Goal: Task Accomplishment & Management: Complete application form

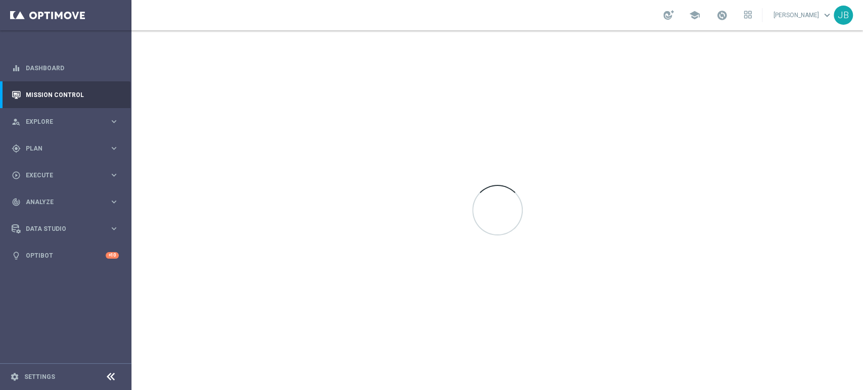
click at [127, 287] on sidenavbar "equalizer Dashboard Mission Control" at bounding box center [65, 195] width 131 height 390
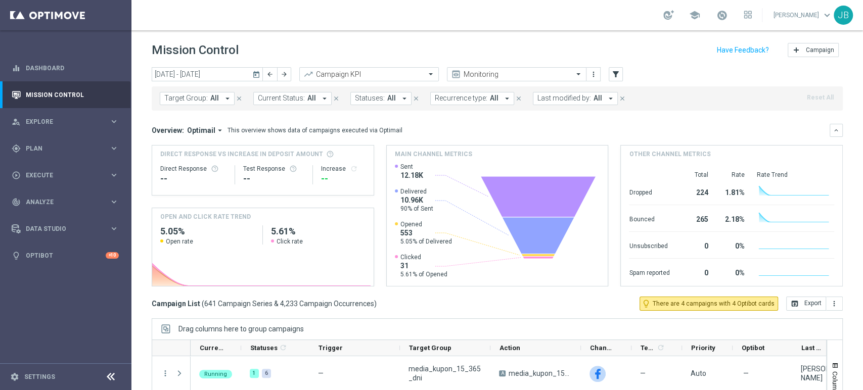
click at [776, 201] on div "Mission Control add Campaign today 13 Oct 2025 - 19 Oct 2025 arrow_back arrow_f…" at bounding box center [497, 210] width 732 height 360
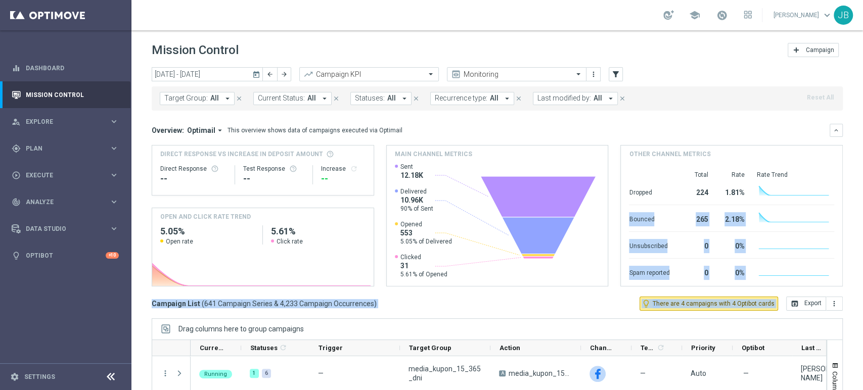
scroll to position [97, 0]
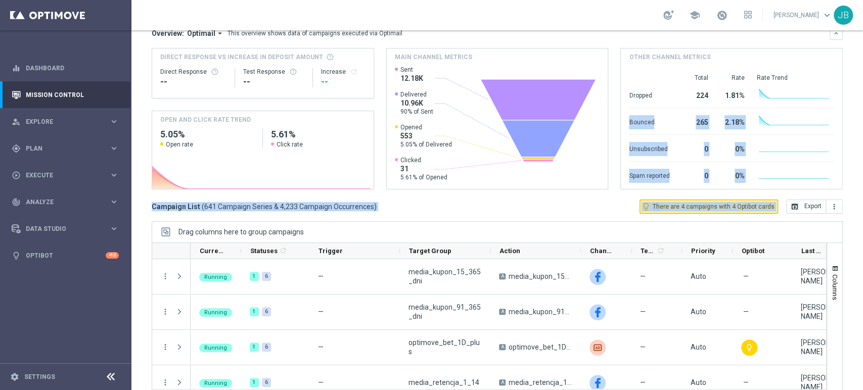
drag, startPoint x: 862, startPoint y: 201, endPoint x: 862, endPoint y: 270, distance: 69.3
click at [776, 270] on div "Mission Control add Campaign today 13 Oct 2025 - 19 Oct 2025 arrow_back arrow_f…" at bounding box center [497, 210] width 732 height 360
click at [41, 149] on span "Plan" at bounding box center [67, 149] width 83 height 6
click at [50, 173] on div "Target Groups" at bounding box center [78, 169] width 104 height 15
click at [60, 165] on link "Target Groups" at bounding box center [65, 169] width 79 height 8
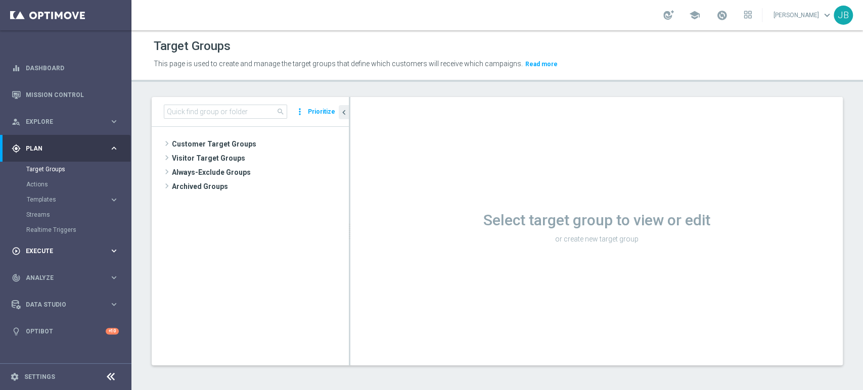
click at [51, 249] on span "Execute" at bounding box center [67, 251] width 83 height 6
click at [61, 200] on div "Campaign Builder" at bounding box center [78, 196] width 104 height 15
click at [63, 199] on link "Campaign Builder" at bounding box center [65, 196] width 79 height 8
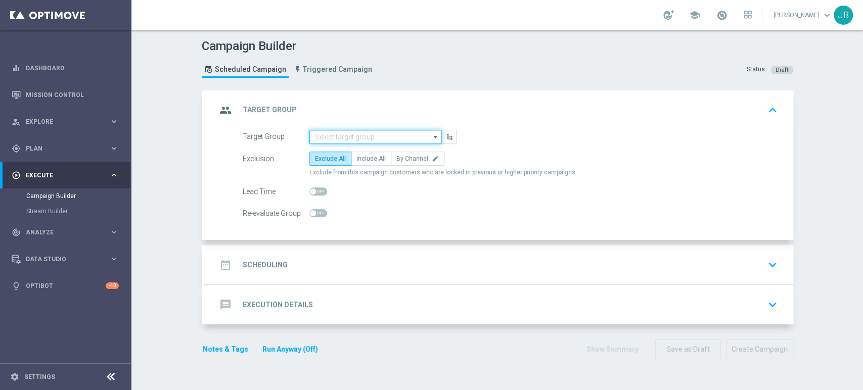
click at [347, 130] on input at bounding box center [375, 137] width 132 height 14
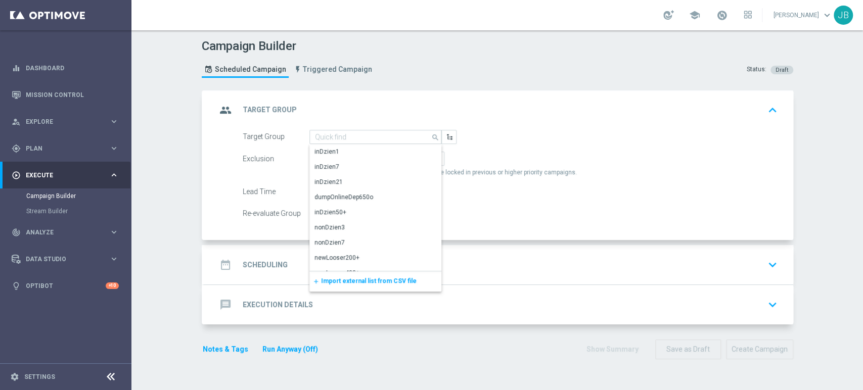
click at [336, 280] on span "Import external list from CSV file" at bounding box center [369, 281] width 96 height 7
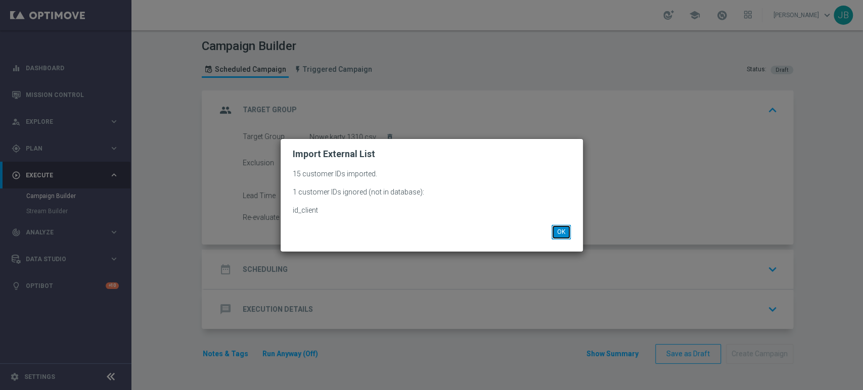
click at [562, 231] on button "OK" at bounding box center [561, 232] width 19 height 14
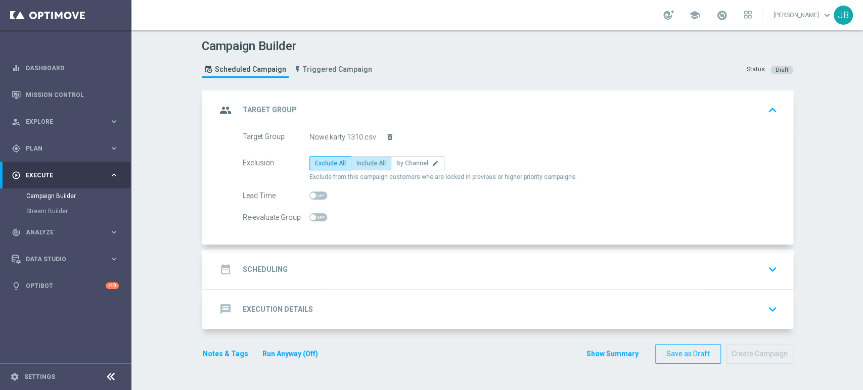
click at [371, 160] on span "Include All" at bounding box center [371, 163] width 29 height 7
click at [363, 162] on input "Include All" at bounding box center [360, 165] width 7 height 7
radio input "true"
click at [317, 271] on div "date_range Scheduling keyboard_arrow_down" at bounding box center [498, 269] width 565 height 19
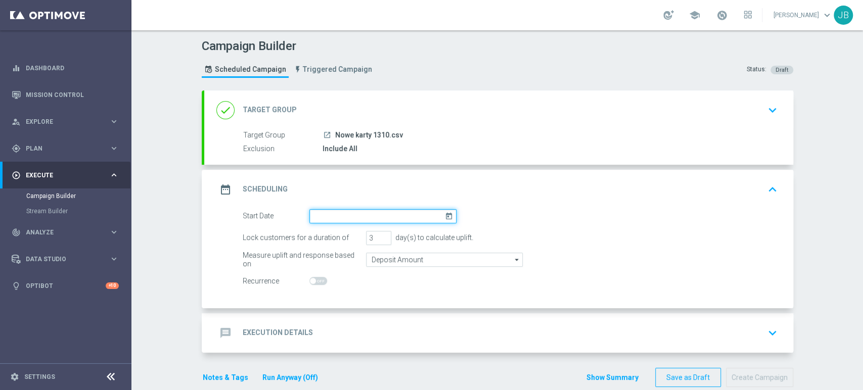
click at [363, 214] on input at bounding box center [382, 216] width 147 height 14
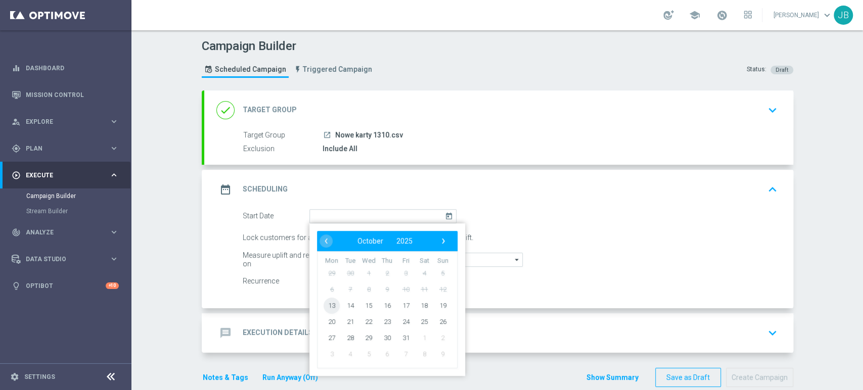
click at [332, 304] on span "13" at bounding box center [332, 305] width 16 height 16
type input "13 Oct 2025"
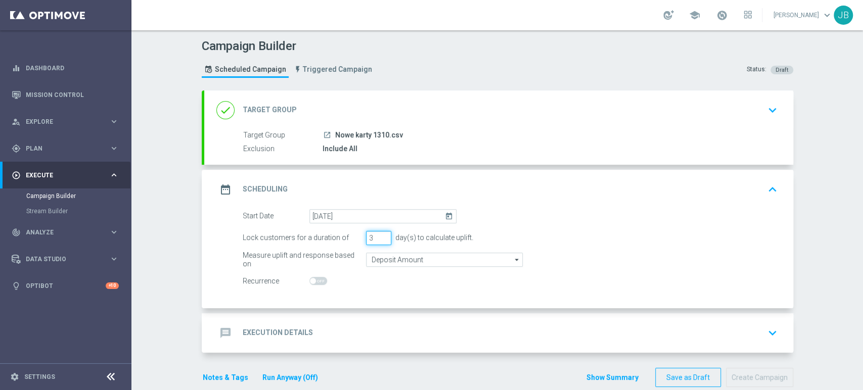
click at [380, 242] on input "3" at bounding box center [378, 238] width 25 height 14
click at [380, 243] on input "3" at bounding box center [378, 238] width 25 height 14
click at [379, 242] on input "3" at bounding box center [378, 238] width 25 height 14
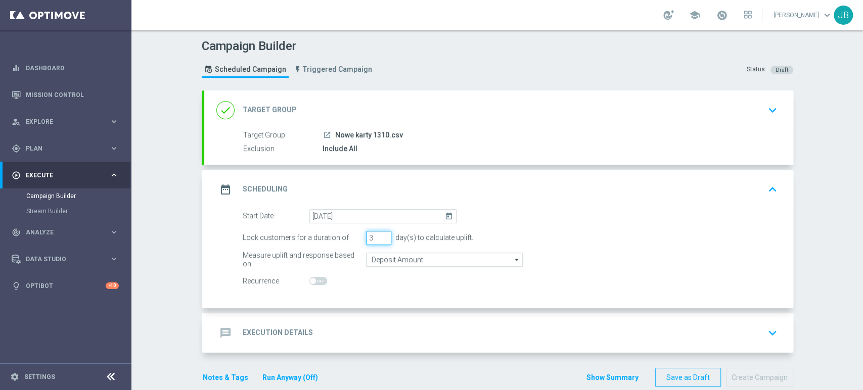
click at [379, 242] on input "3" at bounding box center [378, 238] width 25 height 14
click at [379, 240] on input "2" at bounding box center [378, 238] width 25 height 14
type input "1"
click at [379, 240] on input "1" at bounding box center [378, 238] width 25 height 14
click at [336, 328] on div "message Execution Details keyboard_arrow_down" at bounding box center [498, 333] width 565 height 19
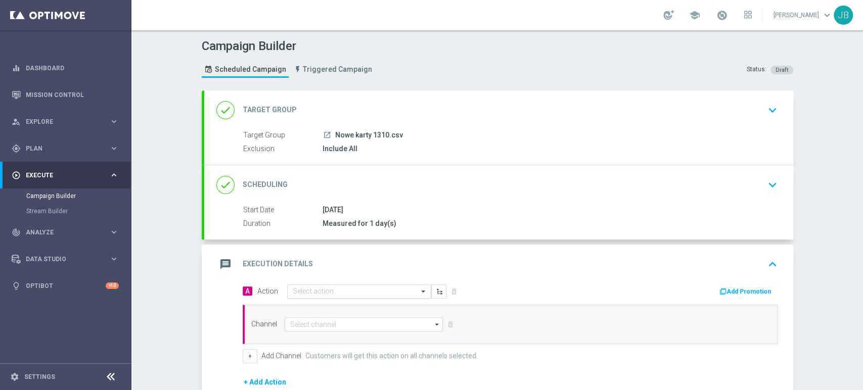
click at [298, 295] on div "Select action" at bounding box center [359, 292] width 144 height 14
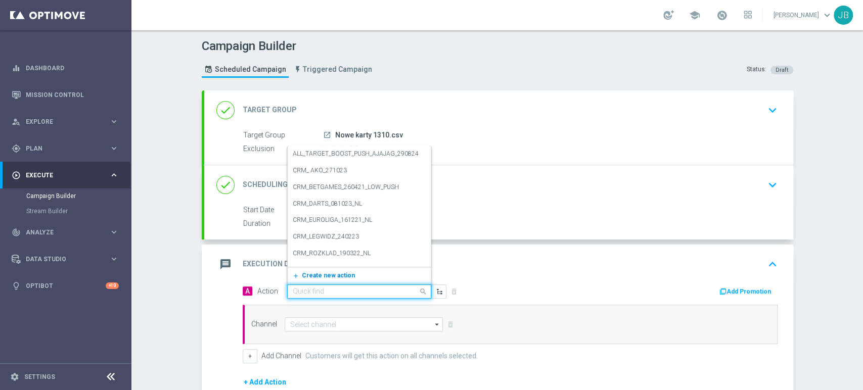
click at [311, 277] on span "Create new action" at bounding box center [328, 275] width 53 height 7
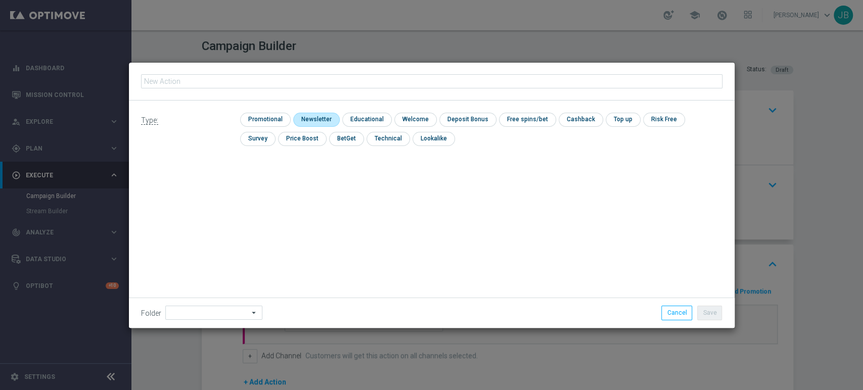
click at [316, 122] on input "checkbox" at bounding box center [315, 120] width 44 height 14
checkbox input "true"
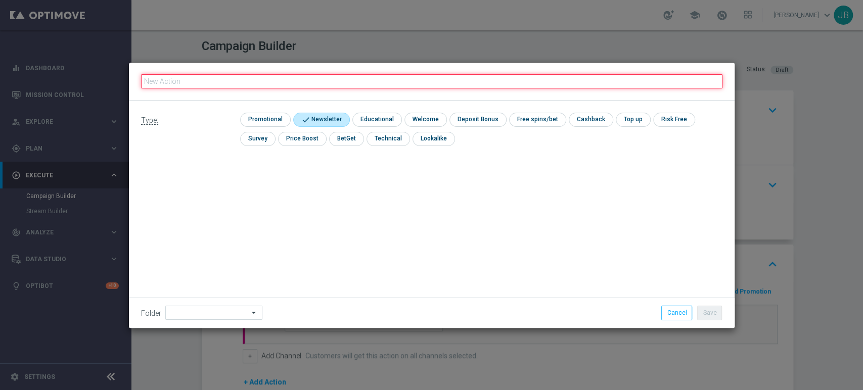
click at [331, 75] on input "text" at bounding box center [432, 81] width 582 height 14
paste input "(LPZ - SMS) nowy klient powitanie_24012024"
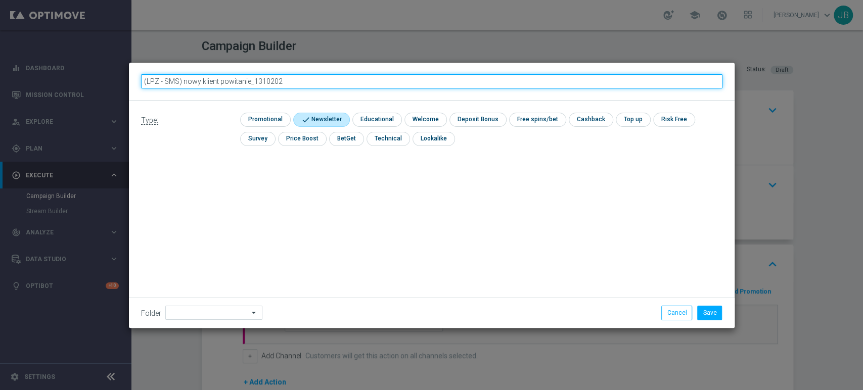
type input "(LPZ - SMS) nowy klient powitanie_13102025"
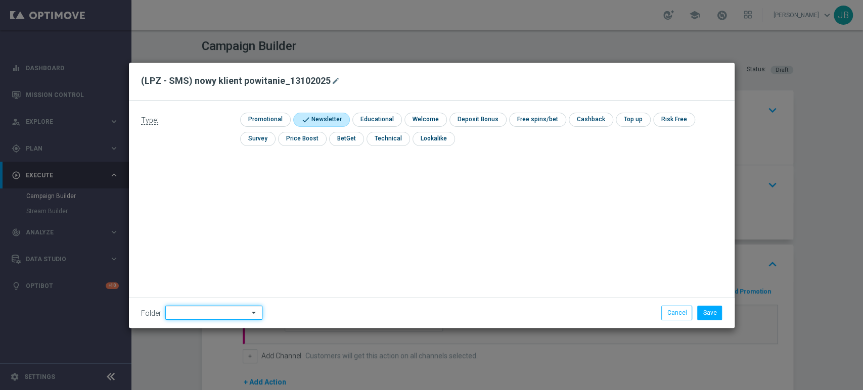
click at [216, 312] on input at bounding box center [213, 313] width 97 height 14
click at [201, 212] on div "Justyna B." at bounding box center [212, 210] width 94 height 15
type input "Justyna B."
click at [649, 192] on div "Type: check Promotional check Newsletter check Educational check Welcome check …" at bounding box center [432, 215] width 606 height 228
click at [708, 312] on button "Save" at bounding box center [709, 313] width 25 height 14
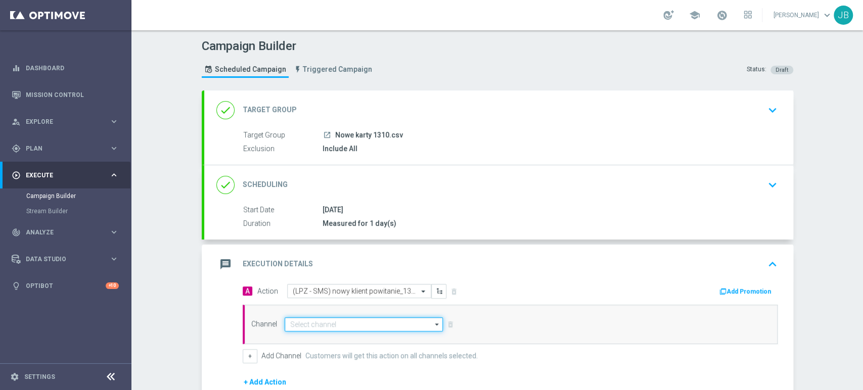
click at [338, 324] on input at bounding box center [364, 325] width 159 height 14
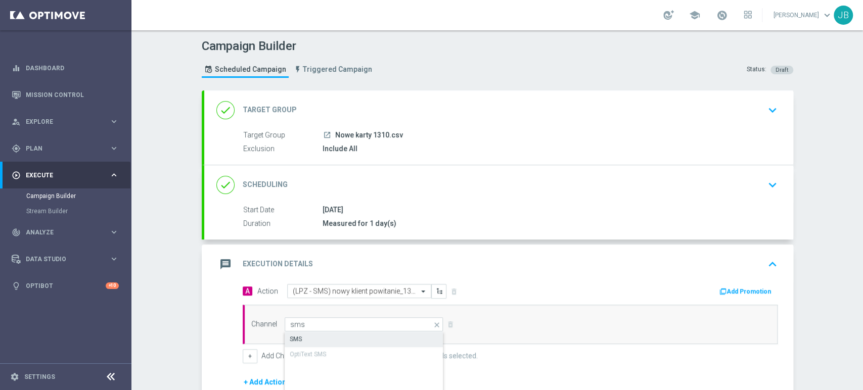
click at [328, 335] on div "SMS" at bounding box center [364, 339] width 159 height 14
type input "SMS"
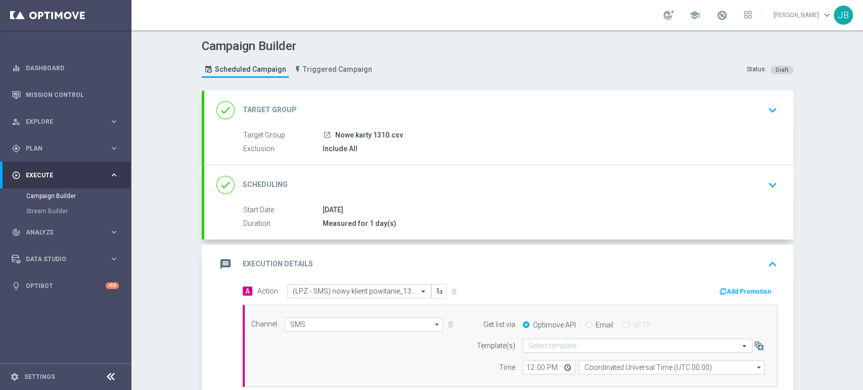
click at [608, 345] on input "text" at bounding box center [627, 346] width 198 height 9
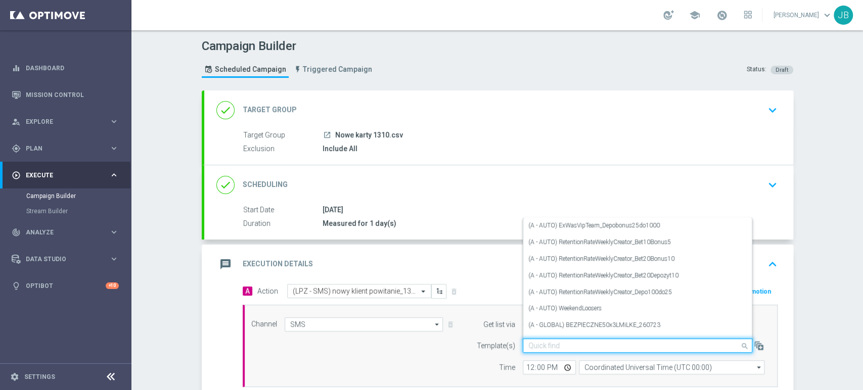
paste input "(LPZ - SMS) nowy klient powitanie_24012024"
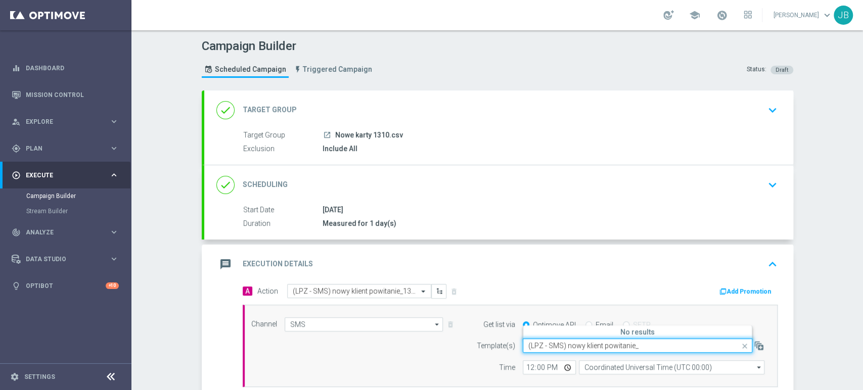
type input "(LPZ - SMS) nowy klient powitanie"
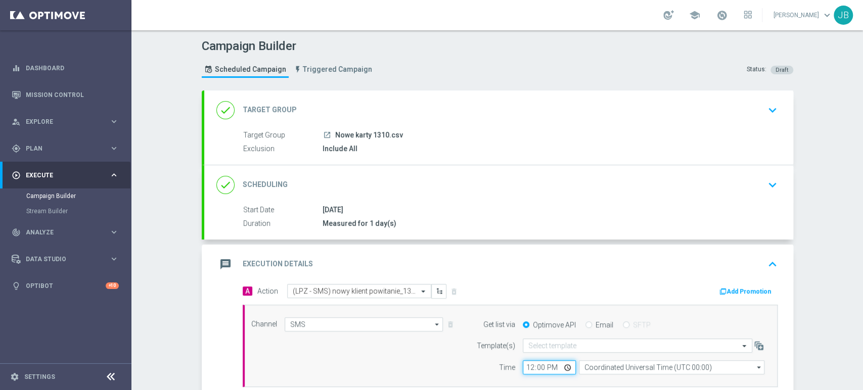
click at [531, 351] on input "12:00" at bounding box center [549, 368] width 53 height 14
type input "16:01"
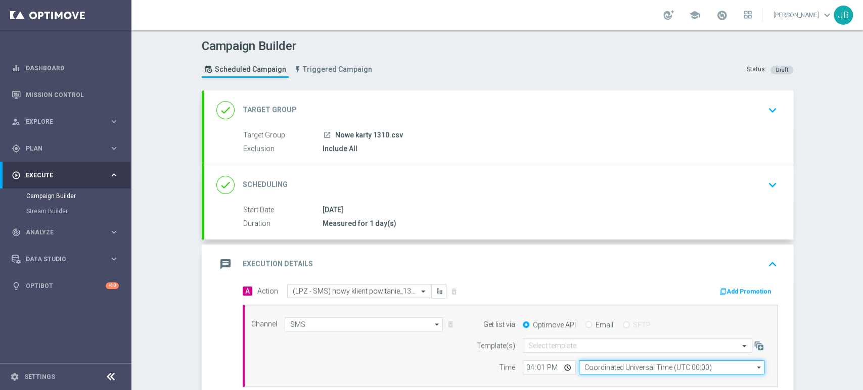
click at [608, 351] on input "Coordinated Universal Time (UTC 00:00)" at bounding box center [672, 368] width 186 height 14
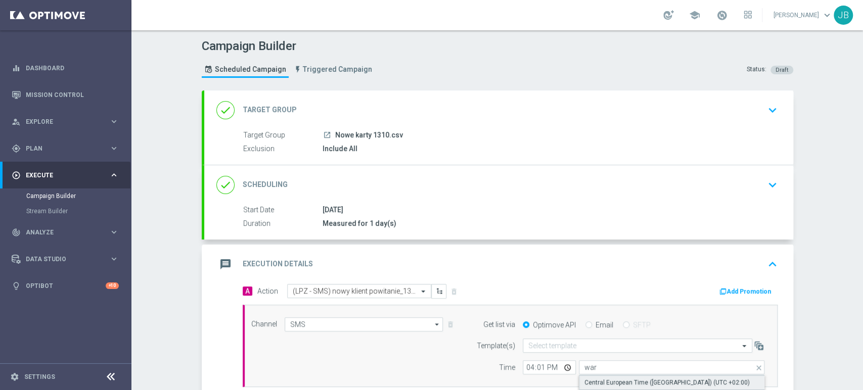
click at [609, 351] on div "Central European Time (Warsaw) (UTC +02:00)" at bounding box center [667, 382] width 165 height 9
type input "Central European Time (Warsaw) (UTC +02:00)"
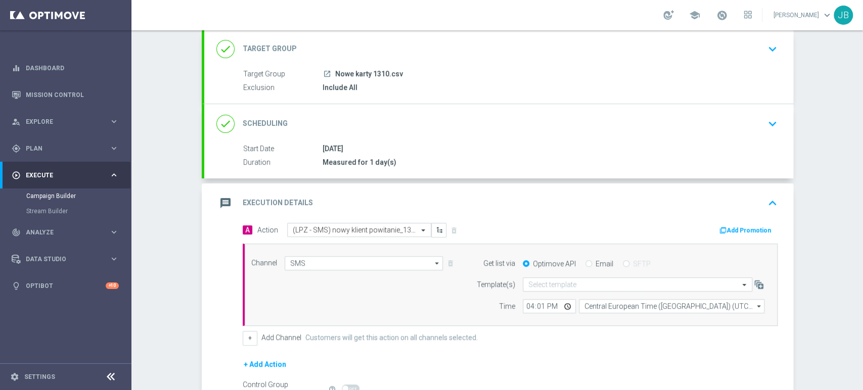
scroll to position [126, 0]
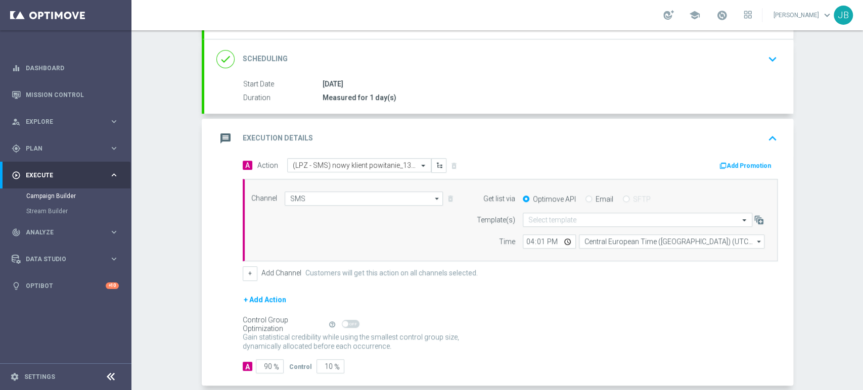
drag, startPoint x: 862, startPoint y: 231, endPoint x: 862, endPoint y: 311, distance: 80.9
click at [776, 311] on div "Campaign Builder Scheduled Campaign Triggered Campaign Status: Draft done Targe…" at bounding box center [497, 210] width 732 height 360
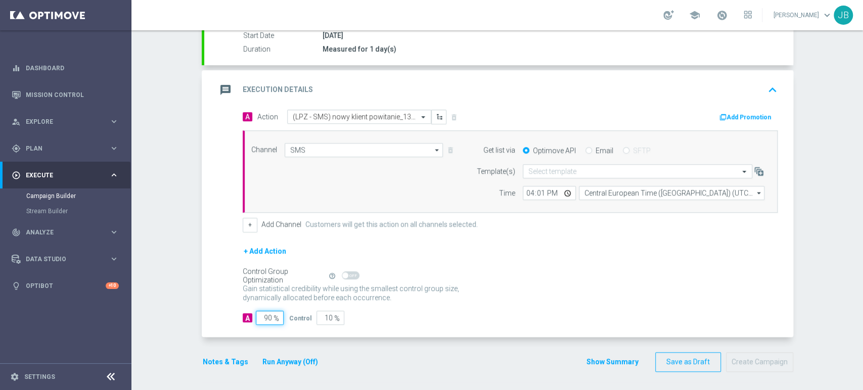
click at [263, 313] on input "90" at bounding box center [270, 318] width 28 height 14
type input "0"
type input "100"
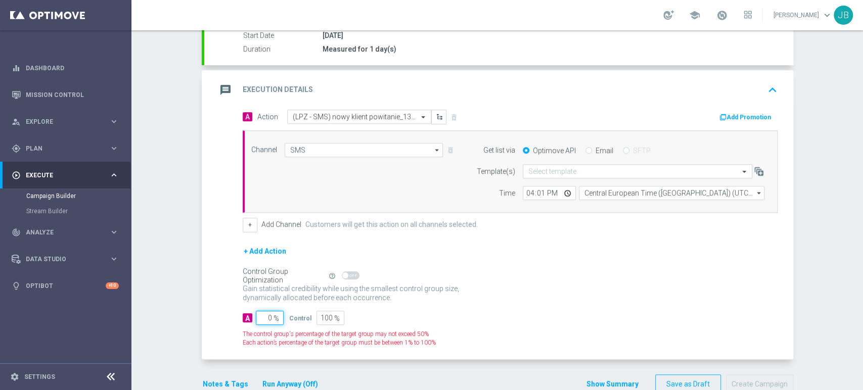
type input "10"
type input "90"
type input "100"
type input "0"
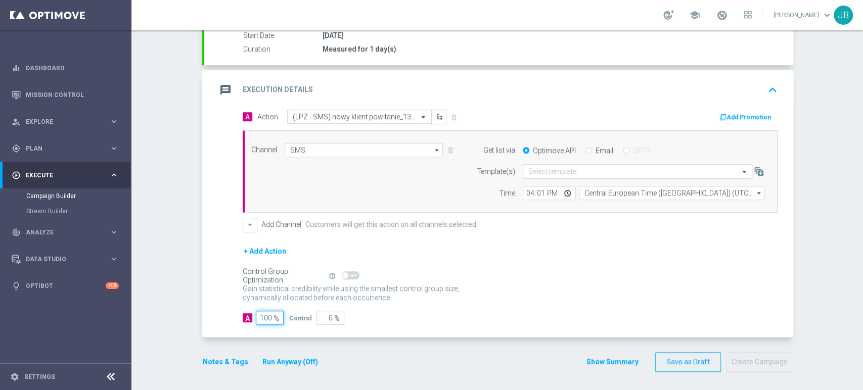
type input "100"
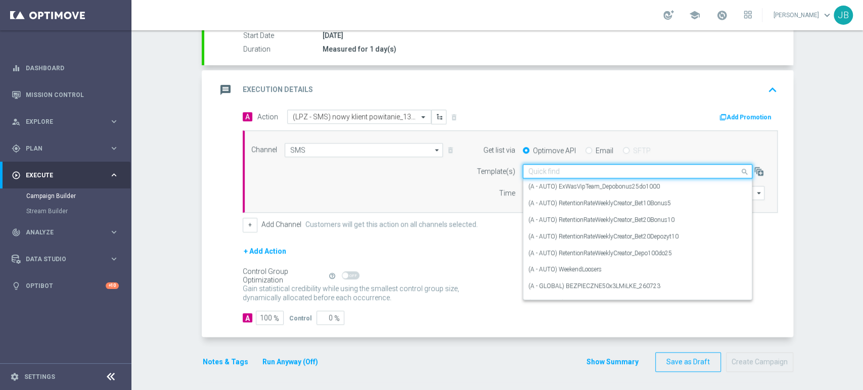
click at [581, 167] on input "text" at bounding box center [627, 171] width 198 height 9
paste input "(LPZ - SMS) nowy klient powitanie_24012024"
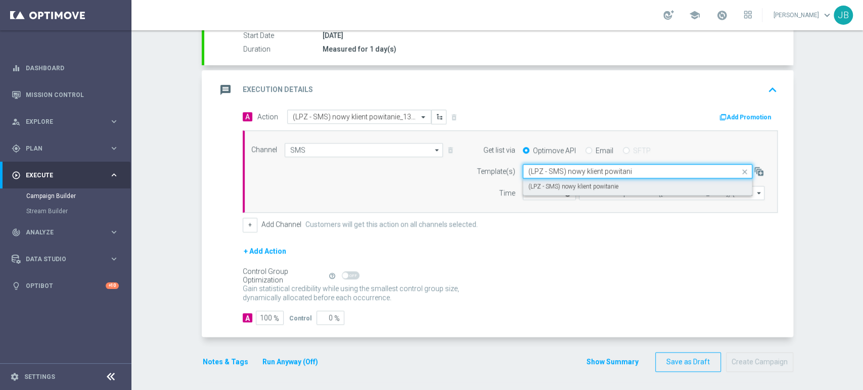
click at [568, 187] on label "(LPZ - SMS) nowy klient powitanie" at bounding box center [573, 187] width 90 height 9
type input "(LPZ - SMS) nowy klient powitani"
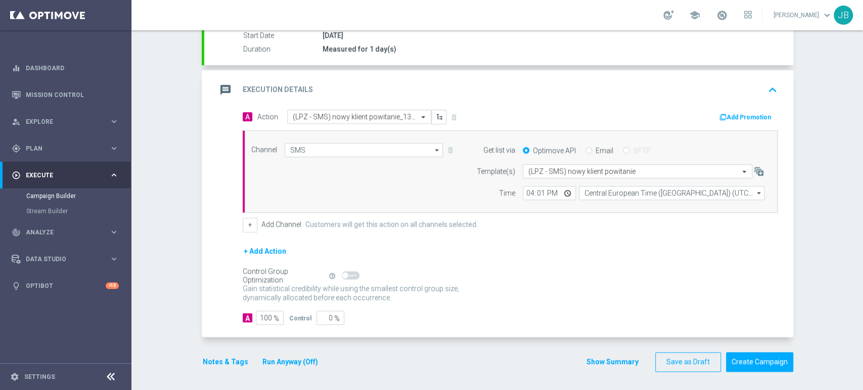
scroll to position [0, 0]
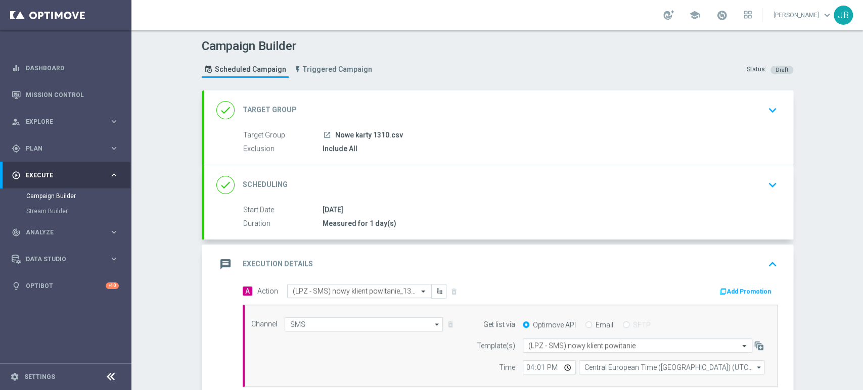
click at [753, 116] on div "done Target Group keyboard_arrow_down" at bounding box center [498, 110] width 565 height 19
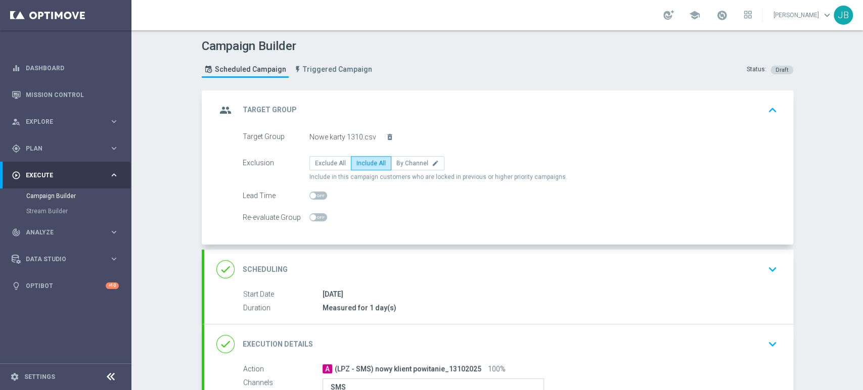
click at [735, 274] on div "done Scheduling keyboard_arrow_down" at bounding box center [498, 269] width 565 height 19
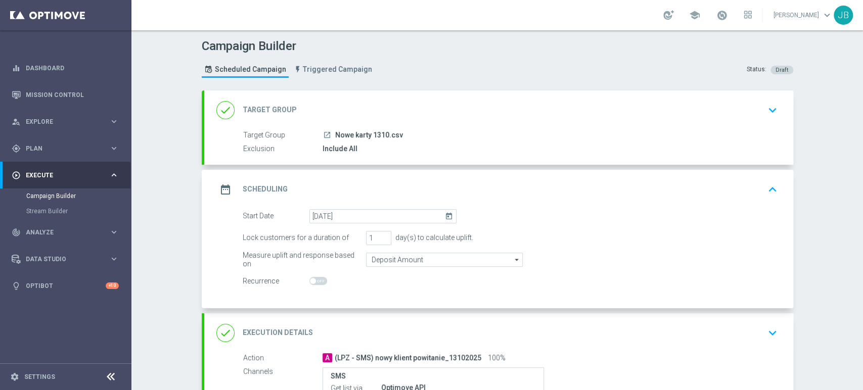
click at [776, 215] on div "Campaign Builder Scheduled Campaign Triggered Campaign Status: Draft done Targe…" at bounding box center [497, 210] width 732 height 360
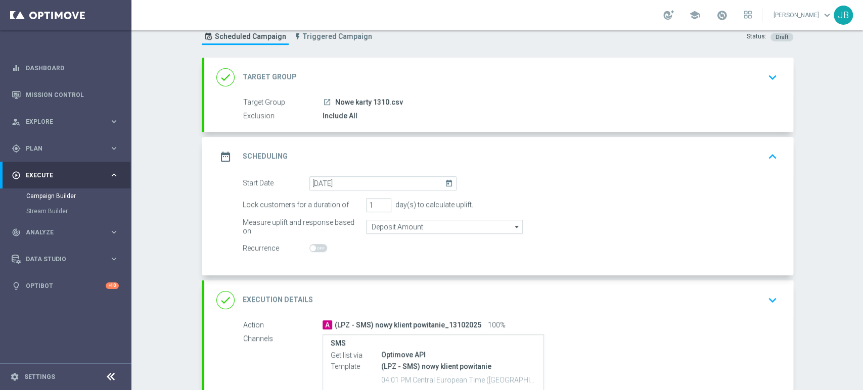
scroll to position [33, 0]
click at [749, 64] on div "done Target Group keyboard_arrow_down" at bounding box center [498, 76] width 589 height 39
click at [749, 64] on div "done Target Group keyboard_arrow_down Target Group launch Nowe karty 1310.csv E…" at bounding box center [498, 94] width 589 height 74
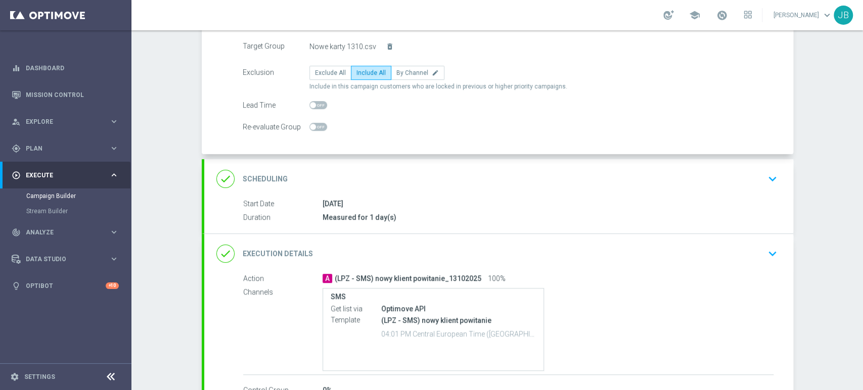
drag, startPoint x: 862, startPoint y: 136, endPoint x: 861, endPoint y: 177, distance: 41.0
click at [776, 177] on div "Campaign Builder Scheduled Campaign Triggered Campaign Status: Draft group Targ…" at bounding box center [497, 210] width 732 height 360
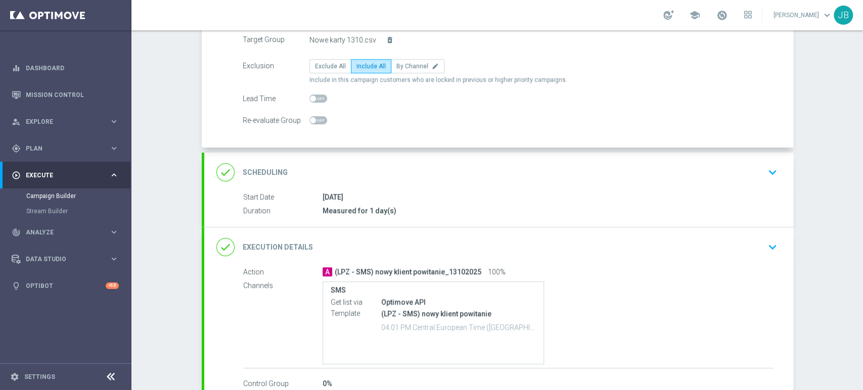
click at [776, 179] on div "Campaign Builder Scheduled Campaign Triggered Campaign Status: Draft group Targ…" at bounding box center [497, 210] width 732 height 360
click at [769, 169] on icon "keyboard_arrow_down" at bounding box center [772, 172] width 15 height 15
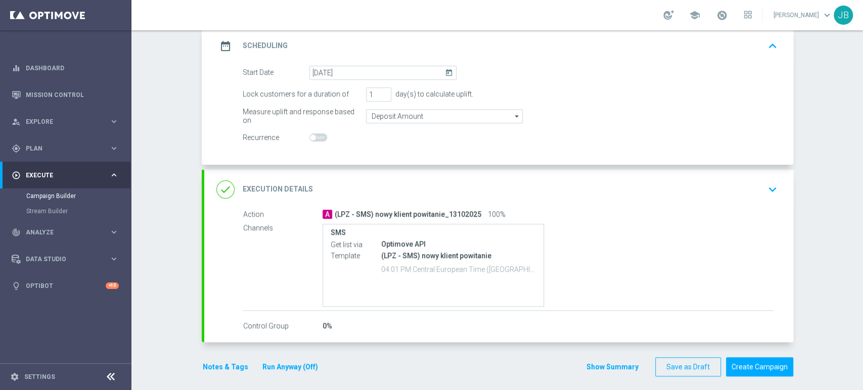
scroll to position [148, 0]
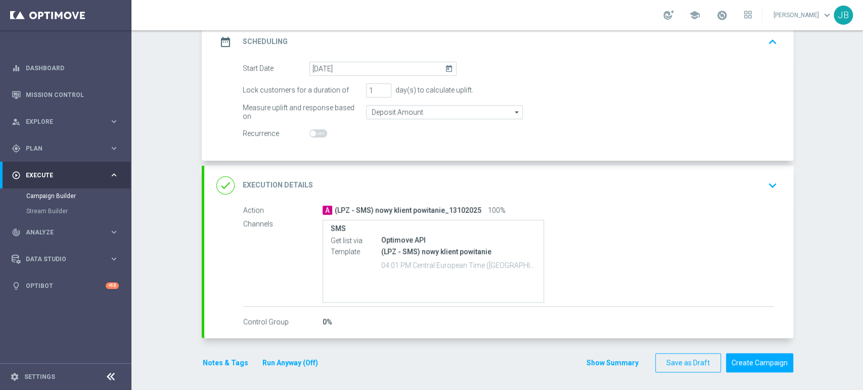
click at [771, 181] on icon "keyboard_arrow_down" at bounding box center [772, 185] width 15 height 15
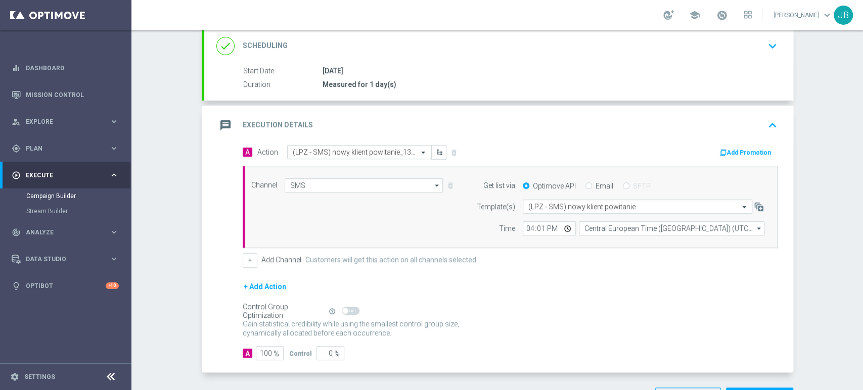
scroll to position [174, 0]
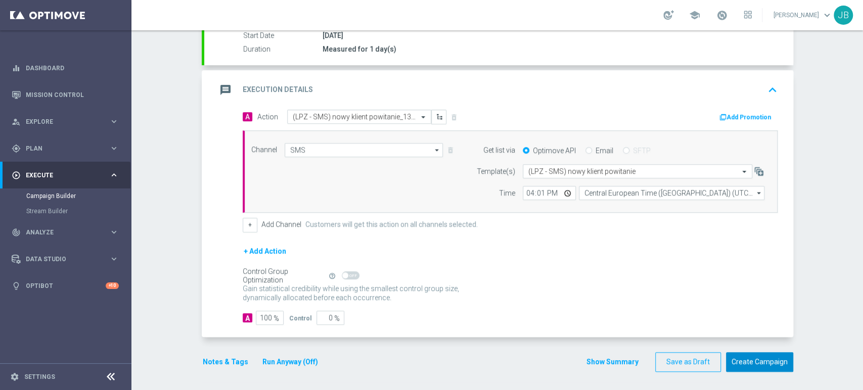
click at [760, 351] on button "Create Campaign" at bounding box center [759, 362] width 67 height 20
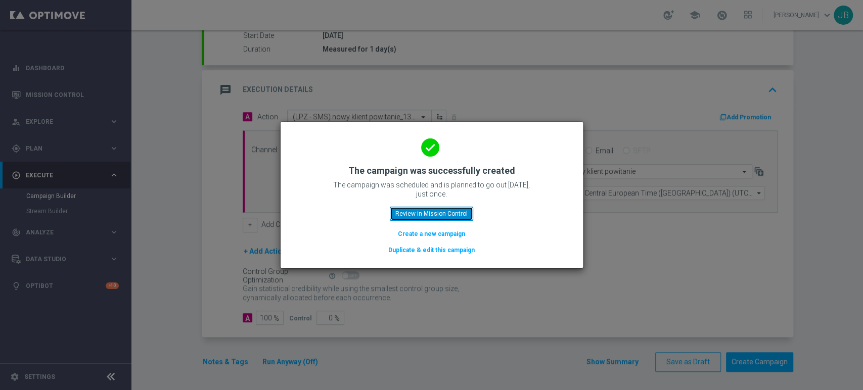
click at [427, 213] on button "Review in Mission Control" at bounding box center [431, 214] width 83 height 14
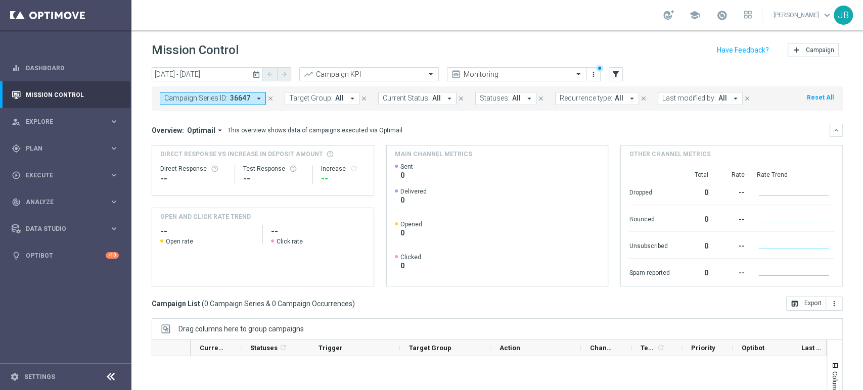
scroll to position [114, 0]
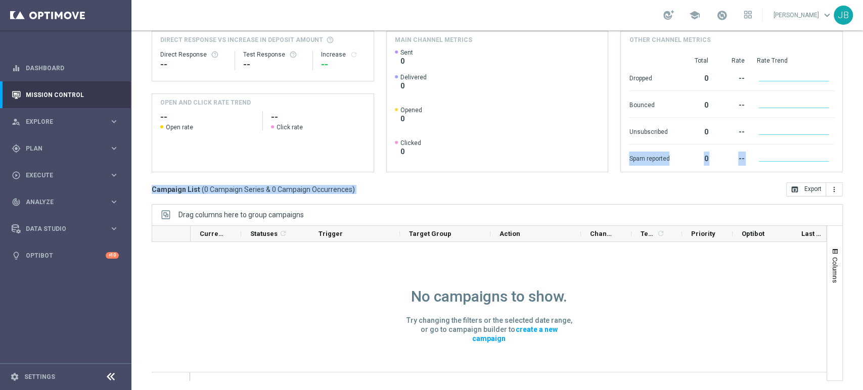
drag, startPoint x: 862, startPoint y: 258, endPoint x: 862, endPoint y: 415, distance: 156.8
click at [776, 351] on html "equalizer Dashboard Mission Control" at bounding box center [431, 195] width 863 height 390
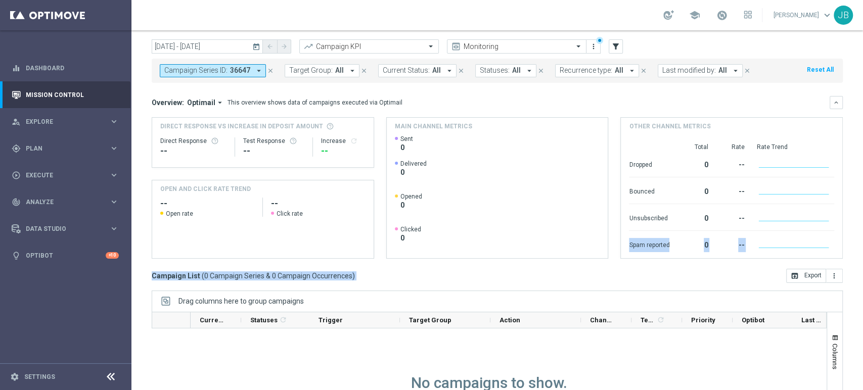
scroll to position [0, 0]
